Goal: Information Seeking & Learning: Find specific fact

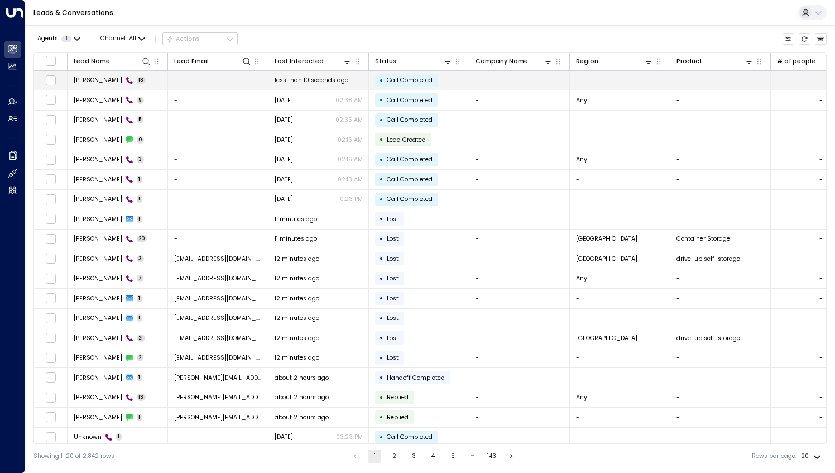
click at [85, 80] on span "[PERSON_NAME]" at bounding box center [98, 80] width 49 height 8
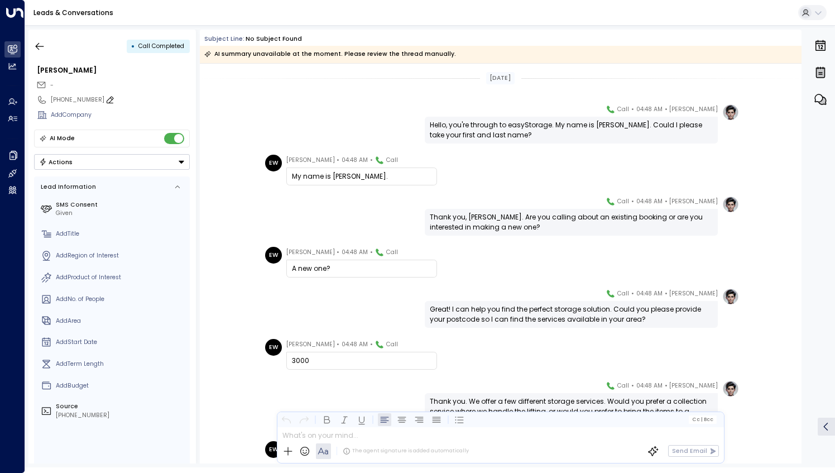
click at [106, 99] on icon at bounding box center [110, 99] width 9 height 9
click at [103, 95] on input "**********" at bounding box center [118, 99] width 135 height 9
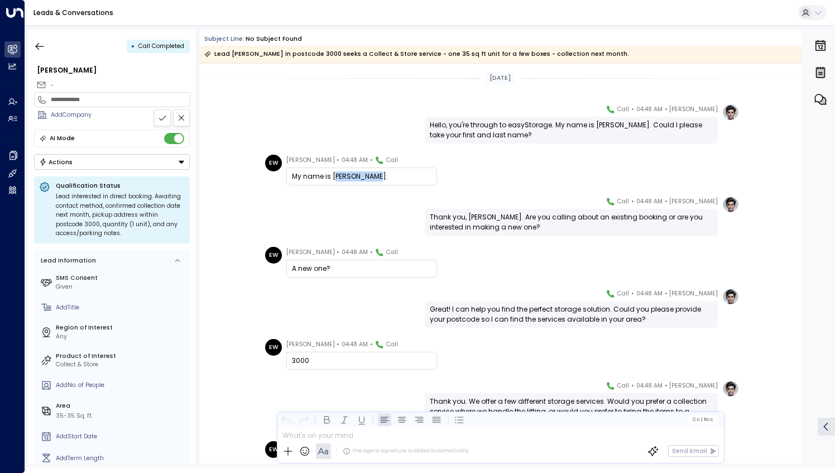
drag, startPoint x: 373, startPoint y: 178, endPoint x: 334, endPoint y: 178, distance: 39.6
click at [333, 178] on div "My name is Emily Watson." at bounding box center [362, 176] width 140 height 10
copy div "mily Watson"
copy div "[PERSON_NAME]"
click at [36, 41] on icon "button" at bounding box center [39, 46] width 11 height 11
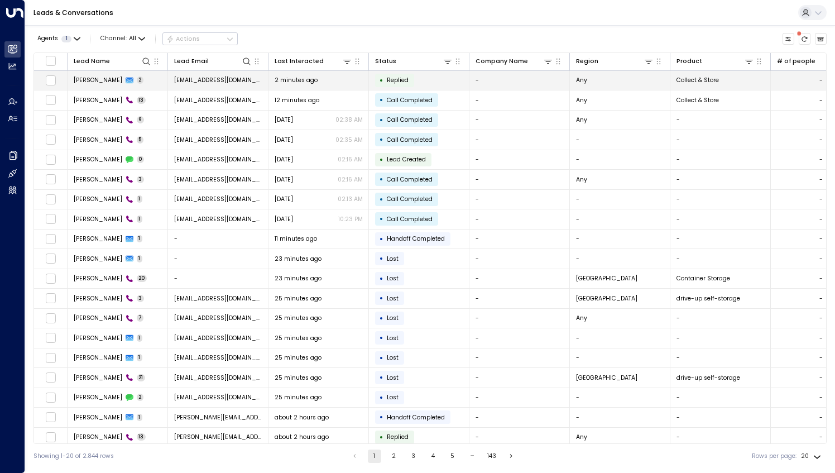
click at [86, 79] on span "[PERSON_NAME]" at bounding box center [98, 80] width 49 height 8
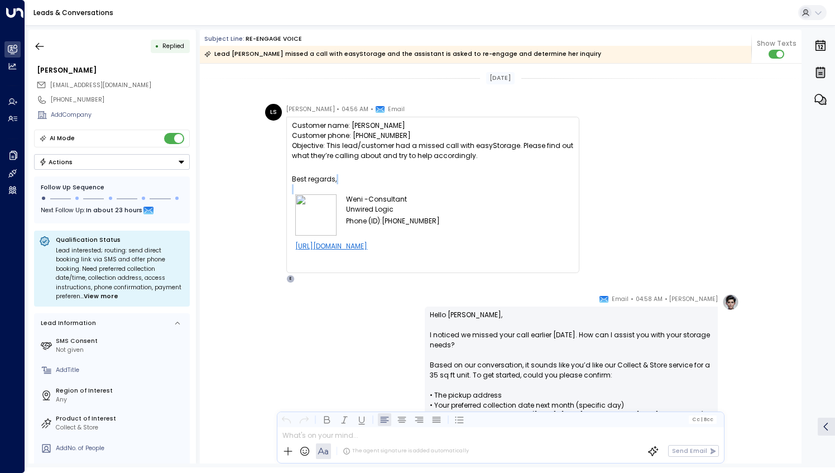
drag, startPoint x: 799, startPoint y: 181, endPoint x: 801, endPoint y: 187, distance: 6.5
click at [801, 187] on div "Today LS Luh Suweni • 04:56 AM • Email Customer name: Emily Watson Customer pho…" at bounding box center [501, 264] width 602 height 400
drag, startPoint x: 801, startPoint y: 187, endPoint x: 730, endPoint y: 191, distance: 71.0
click at [730, 191] on div "LS Luh Suweni • 04:56 AM • Email Customer name: Emily Watson Customer phone: +8…" at bounding box center [502, 193] width 474 height 179
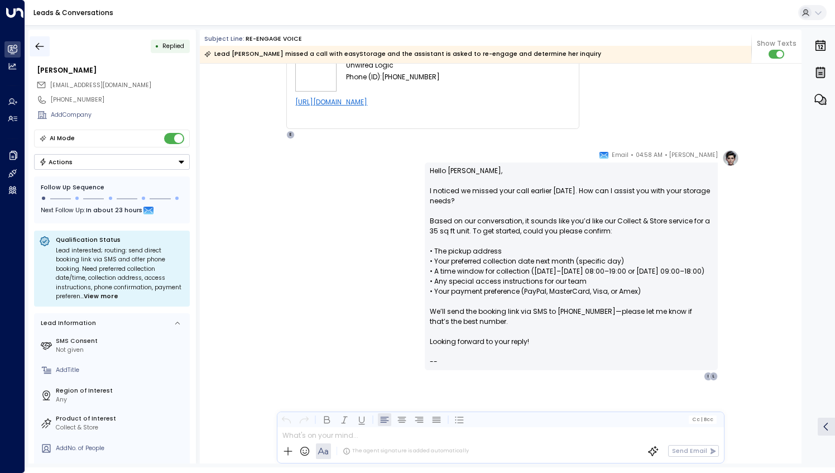
scroll to position [145, 0]
click at [40, 51] on icon "button" at bounding box center [39, 46] width 11 height 11
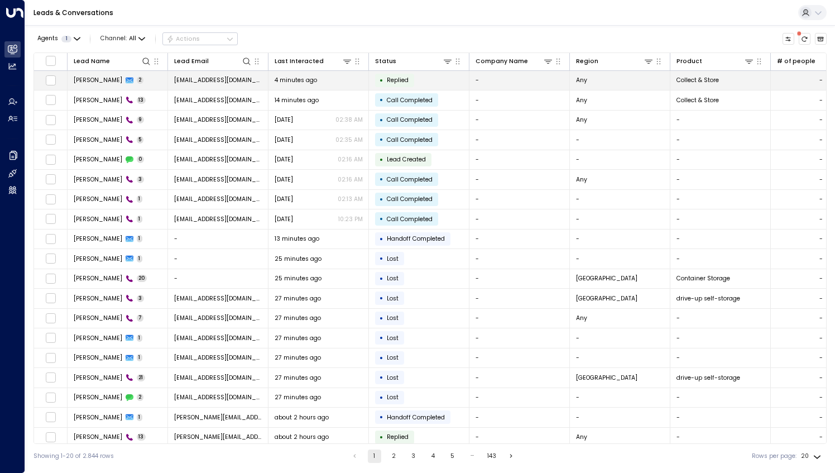
click at [211, 84] on span "weni@unwiredlogic.com" at bounding box center [218, 80] width 88 height 8
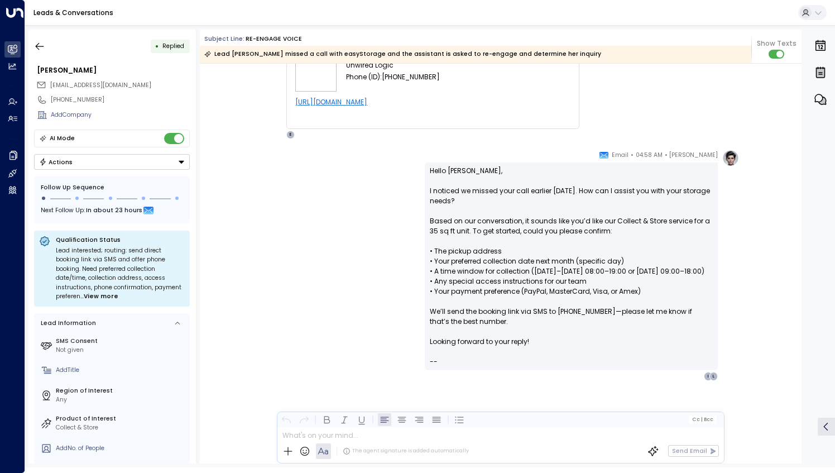
scroll to position [145, 0]
click at [41, 43] on icon "button" at bounding box center [39, 46] width 11 height 11
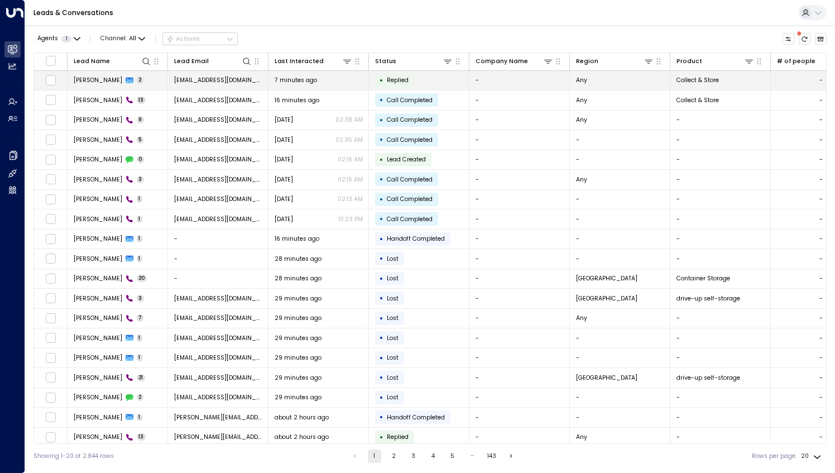
click at [100, 82] on span "[PERSON_NAME]" at bounding box center [98, 80] width 49 height 8
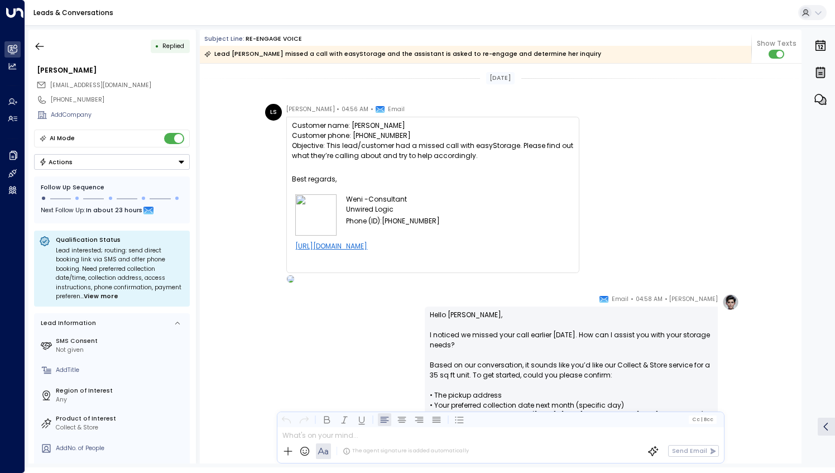
scroll to position [145, 0]
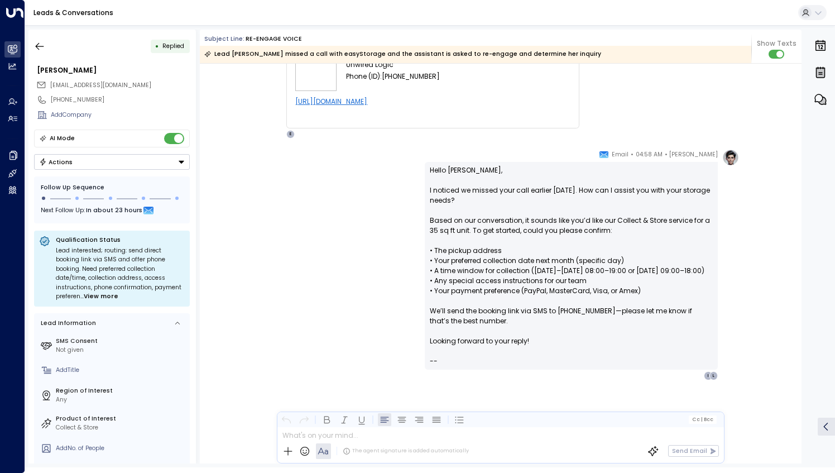
click at [204, 156] on div "Eve Morgan • 04:58 AM • Email Hello Emily, I noticed we missed your call earlie…" at bounding box center [501, 306] width 602 height 315
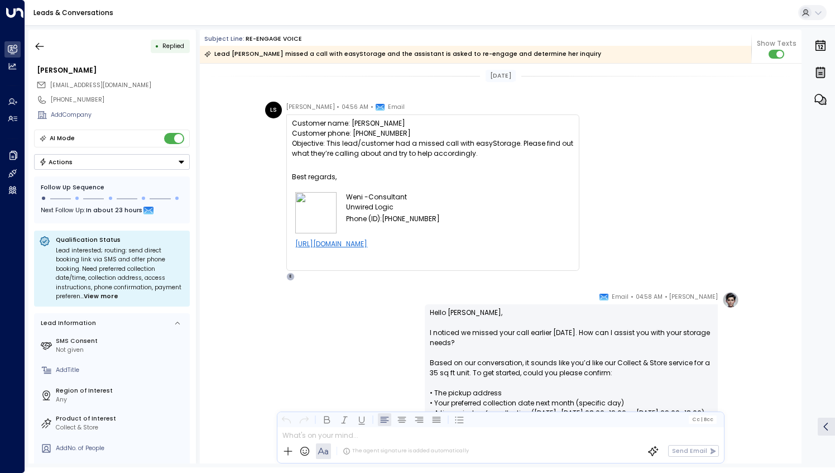
scroll to position [0, 0]
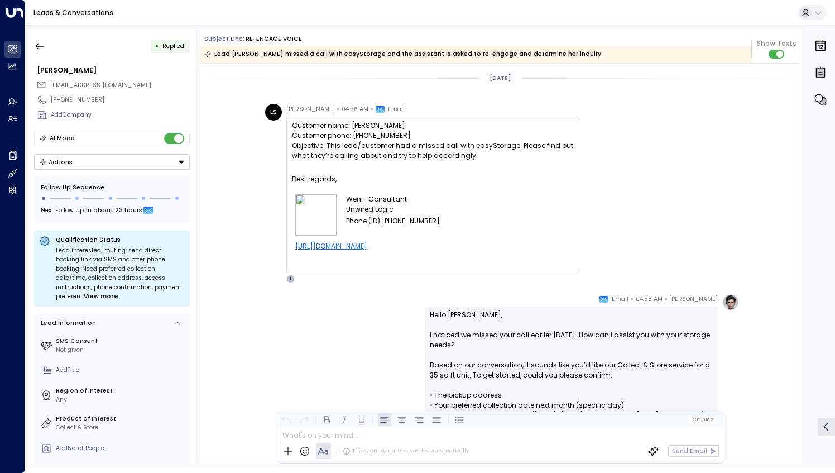
click at [835, 304] on html "Overview Leads & Conversations Leads & Conversations Analytics Analytics Agents…" at bounding box center [417, 233] width 835 height 467
